Goal: Information Seeking & Learning: Learn about a topic

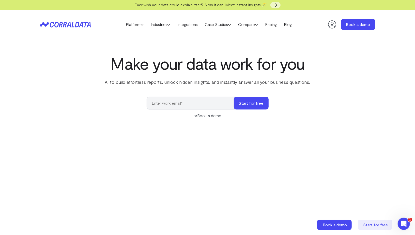
click at [329, 27] on icon at bounding box center [332, 24] width 8 height 8
click at [295, 25] on link "Blog" at bounding box center [287, 25] width 15 height 8
